Goal: Information Seeking & Learning: Learn about a topic

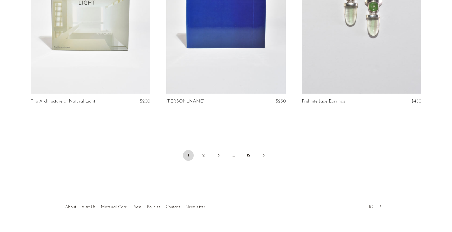
scroll to position [2240, 0]
click at [264, 153] on icon "Next" at bounding box center [264, 155] width 4 height 4
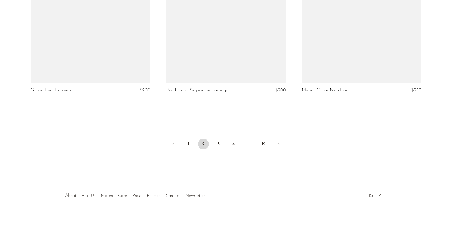
scroll to position [2235, 0]
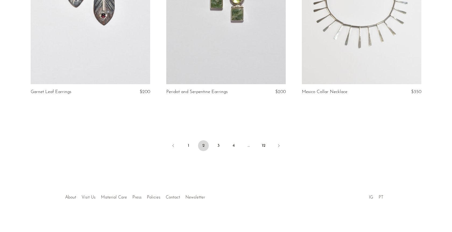
click at [382, 195] on link "PT" at bounding box center [381, 197] width 5 height 4
click at [219, 143] on link "3" at bounding box center [218, 145] width 11 height 11
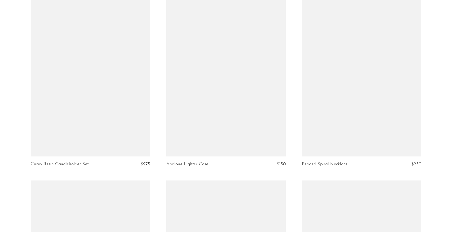
scroll to position [1208, 0]
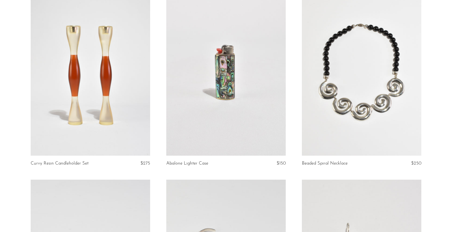
click at [233, 65] on link at bounding box center [226, 71] width 120 height 167
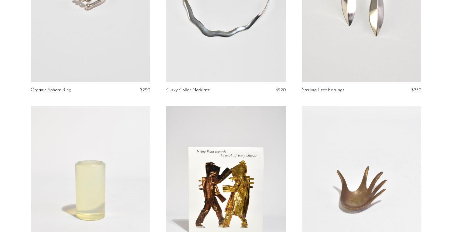
scroll to position [1596, 0]
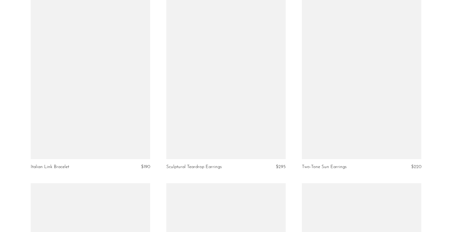
scroll to position [1966, 0]
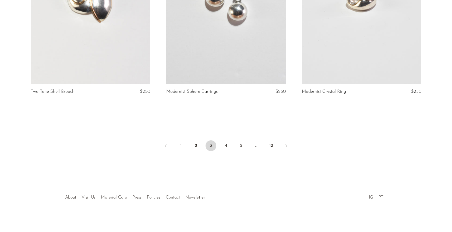
scroll to position [2240, 0]
click at [229, 144] on link "4" at bounding box center [226, 145] width 11 height 11
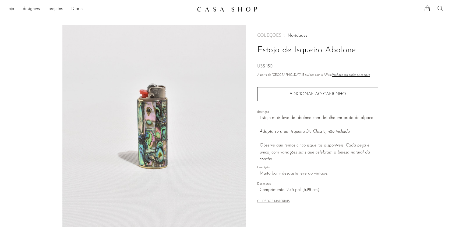
click at [156, 92] on img at bounding box center [153, 126] width 183 height 202
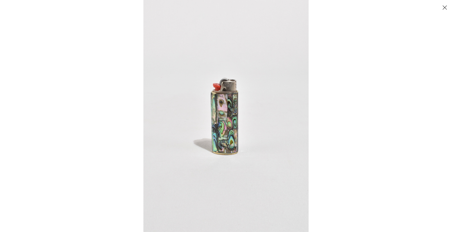
click at [226, 88] on img at bounding box center [225, 116] width 165 height 232
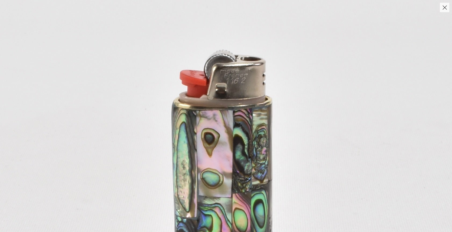
click at [228, 87] on img at bounding box center [228, 188] width 602 height 843
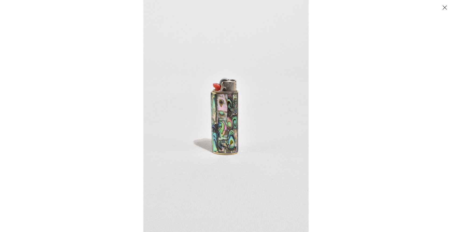
click at [444, 6] on button "FECHAR" at bounding box center [444, 7] width 9 height 9
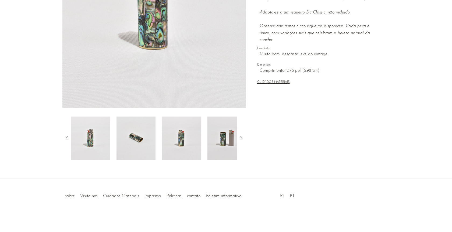
scroll to position [119, 0]
click at [220, 139] on img at bounding box center [227, 137] width 39 height 43
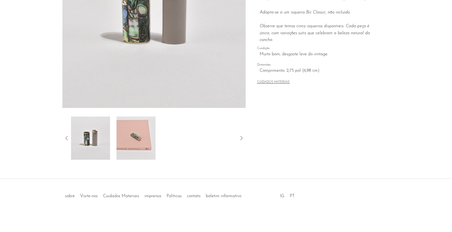
click at [131, 133] on img at bounding box center [136, 137] width 39 height 43
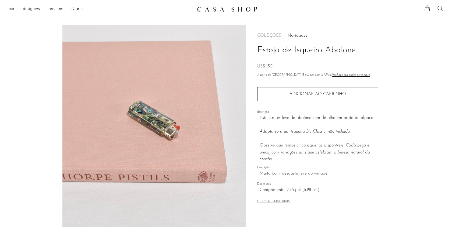
scroll to position [0, 0]
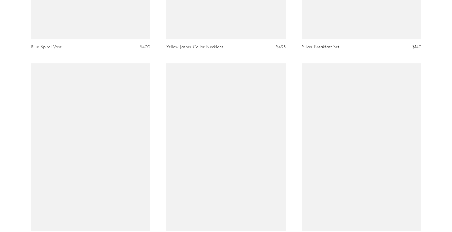
scroll to position [2154, 0]
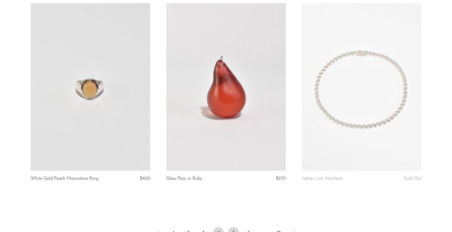
click at [234, 227] on link "5" at bounding box center [233, 232] width 11 height 11
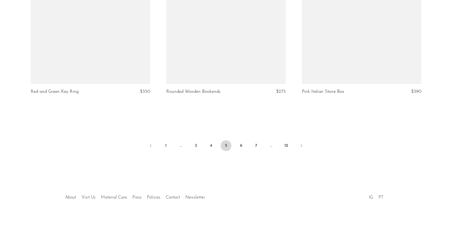
scroll to position [2240, 0]
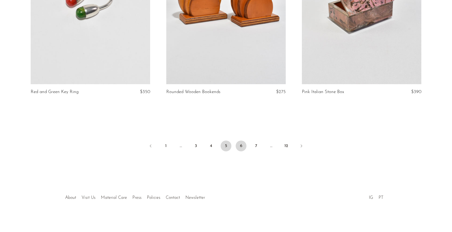
click at [243, 144] on link "6" at bounding box center [241, 145] width 11 height 11
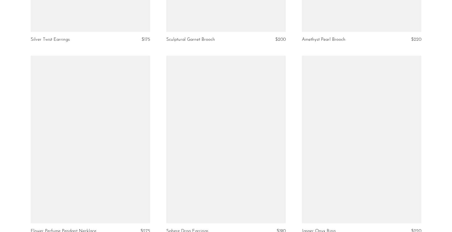
scroll to position [2159, 0]
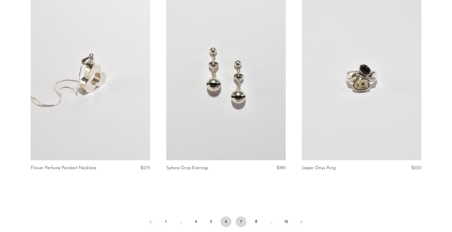
click at [240, 220] on link "7" at bounding box center [241, 221] width 11 height 11
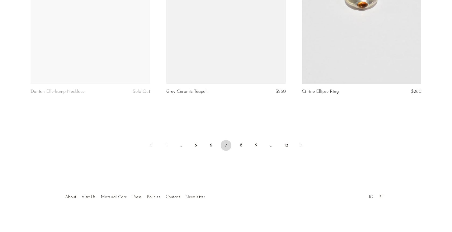
scroll to position [2235, 0]
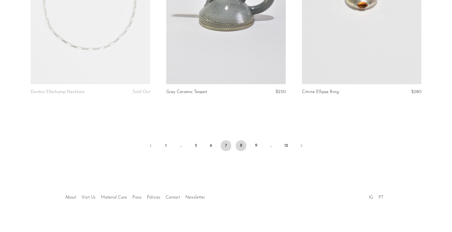
click at [241, 143] on link "8" at bounding box center [241, 145] width 11 height 11
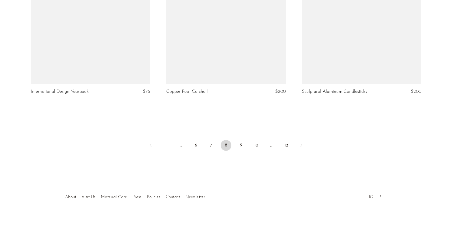
scroll to position [2235, 0]
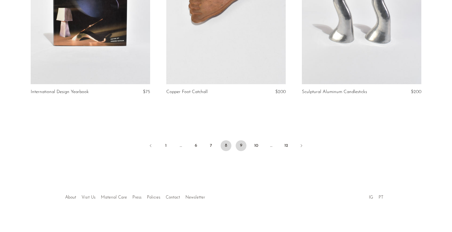
click at [240, 140] on link "9" at bounding box center [241, 145] width 11 height 11
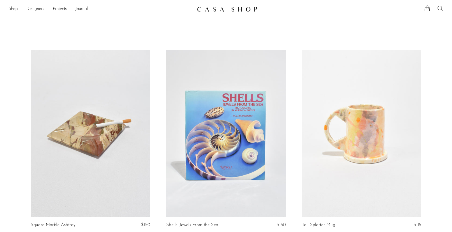
click at [429, 151] on article "Tall Splatter Mug $115" at bounding box center [362, 145] width 136 height 191
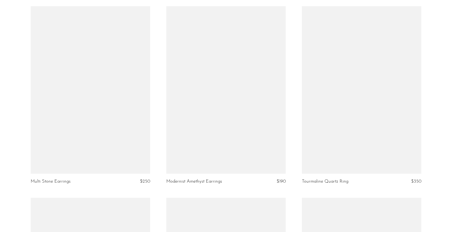
scroll to position [1015, 0]
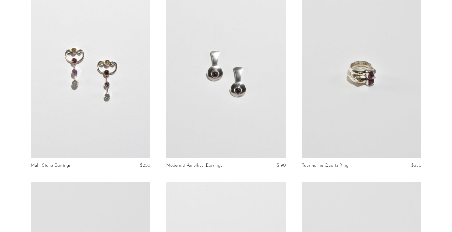
click at [21, 99] on section "Square Marble Ashtray $150 Shells: Jewels From the Sea $150 Tall Splatter Mug $…" at bounding box center [226, 184] width 452 height 2298
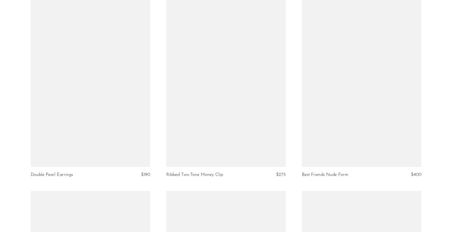
scroll to position [1371, 0]
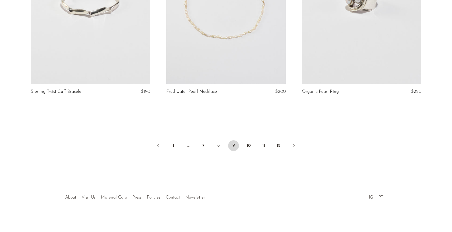
scroll to position [2240, 0]
click at [248, 144] on link "10" at bounding box center [248, 145] width 11 height 11
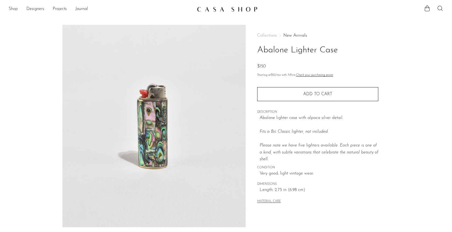
click at [14, 10] on link "Shop" at bounding box center [13, 9] width 9 height 7
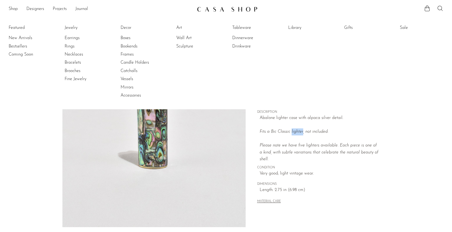
drag, startPoint x: 302, startPoint y: 130, endPoint x: 292, endPoint y: 130, distance: 10.5
click at [292, 130] on em "Fits a Bic Classic lighter, not included. Please note we have five lighters ava…" at bounding box center [319, 145] width 119 height 32
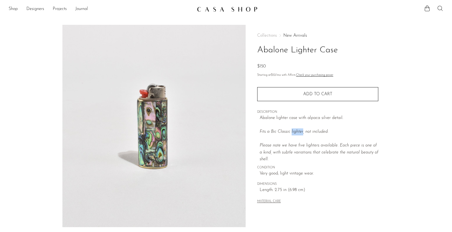
click at [440, 7] on icon at bounding box center [440, 8] width 6 height 6
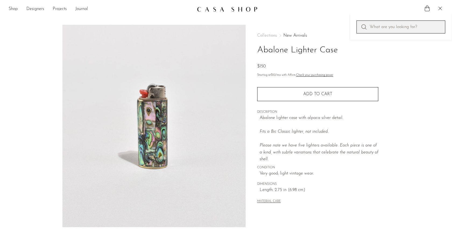
paste input "lighter"
type input "lighter"
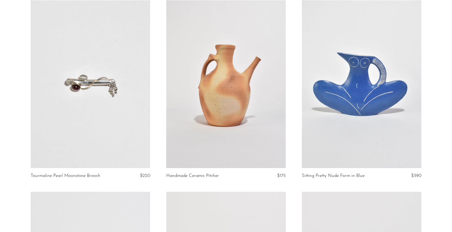
scroll to position [1942, 0]
